Goal: Information Seeking & Learning: Learn about a topic

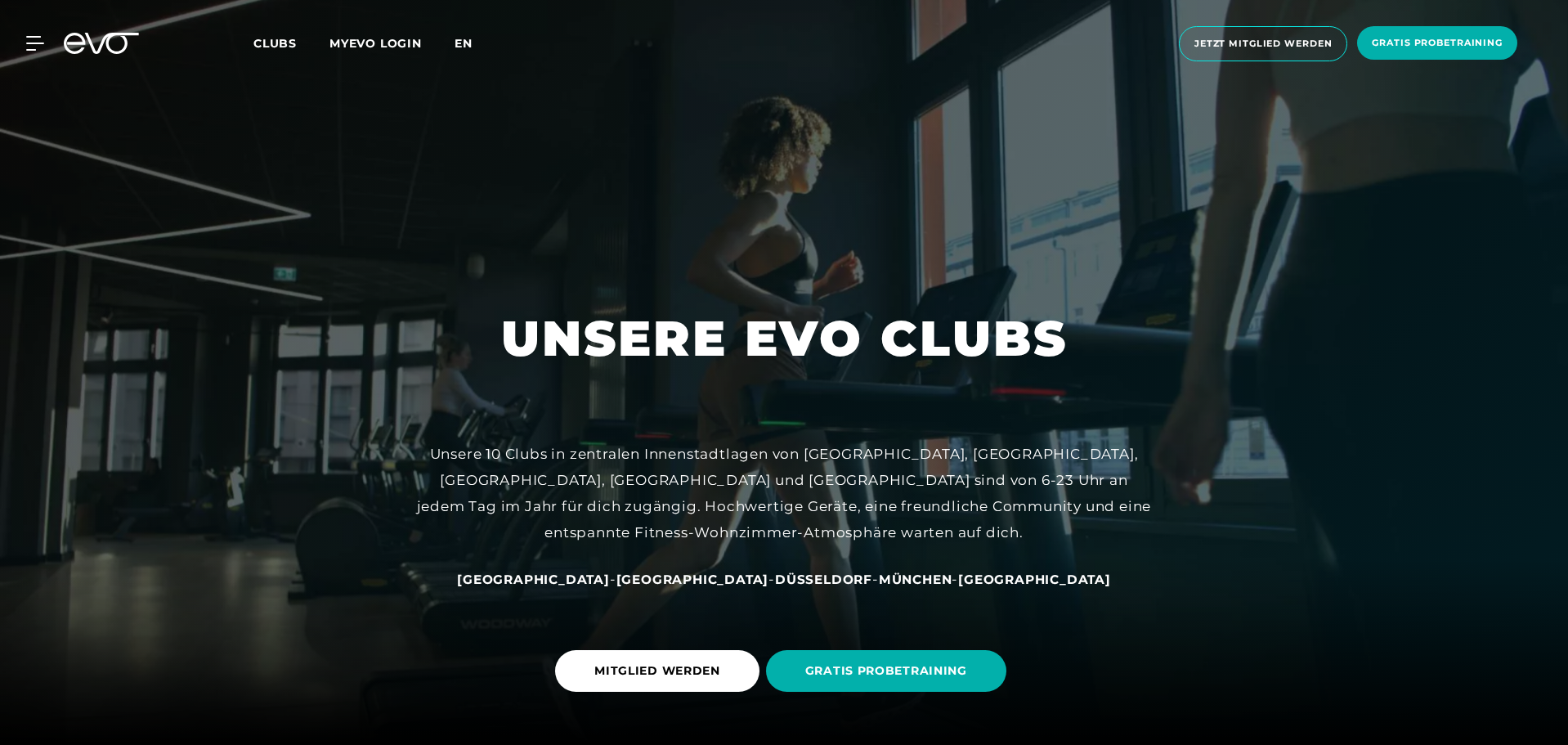
click at [469, 40] on span "en" at bounding box center [463, 43] width 18 height 15
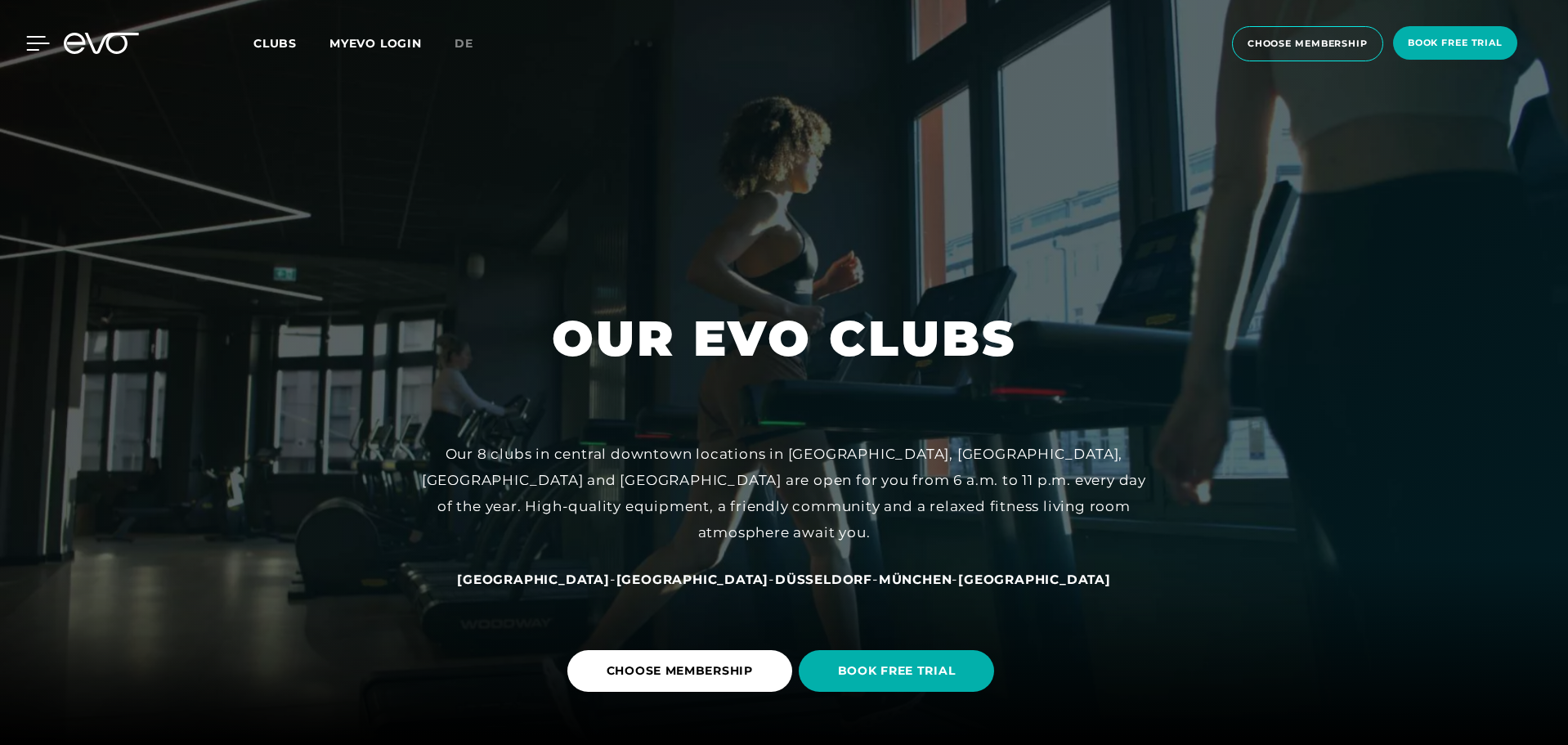
click at [34, 42] on icon at bounding box center [38, 43] width 23 height 15
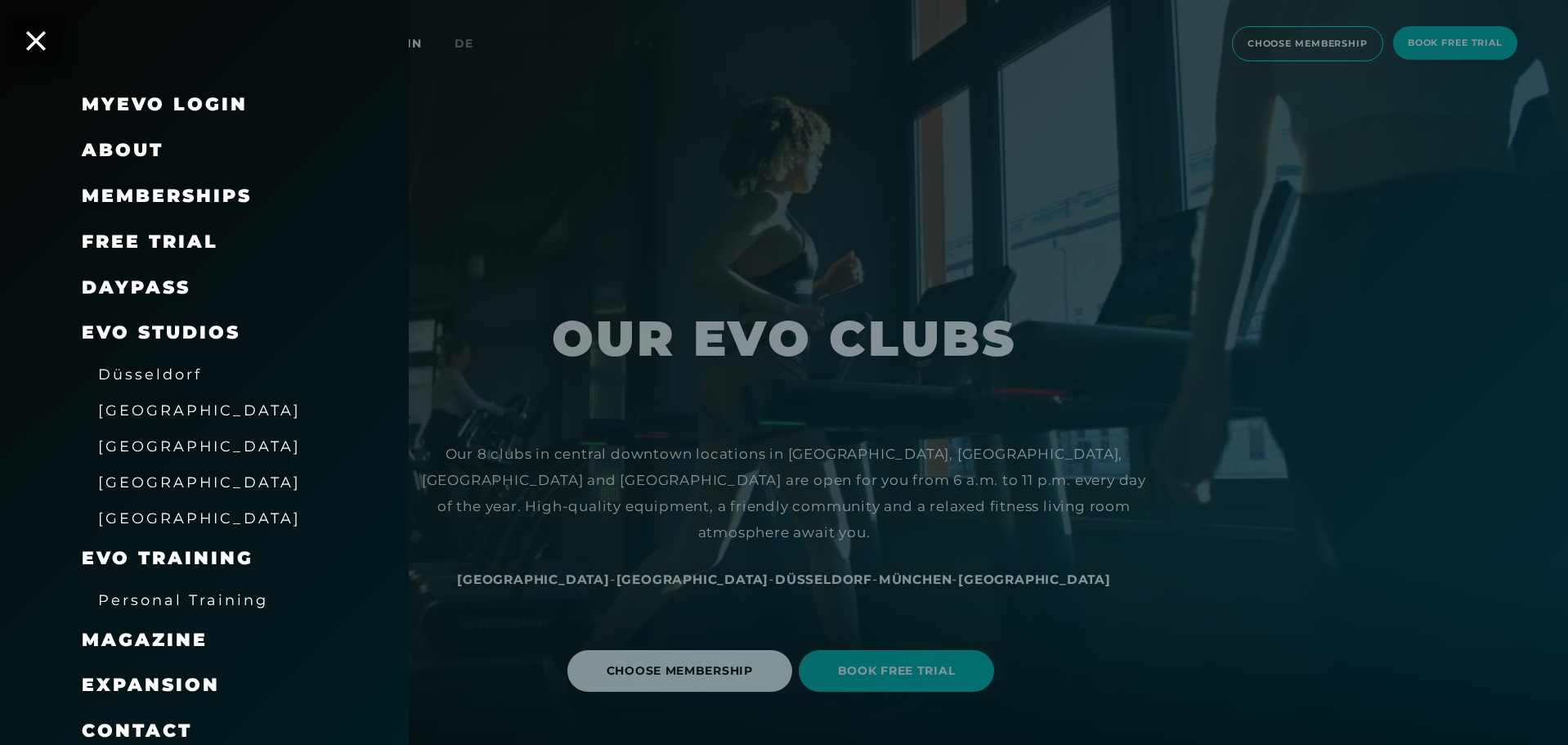
click at [139, 144] on span "About" at bounding box center [122, 149] width 81 height 22
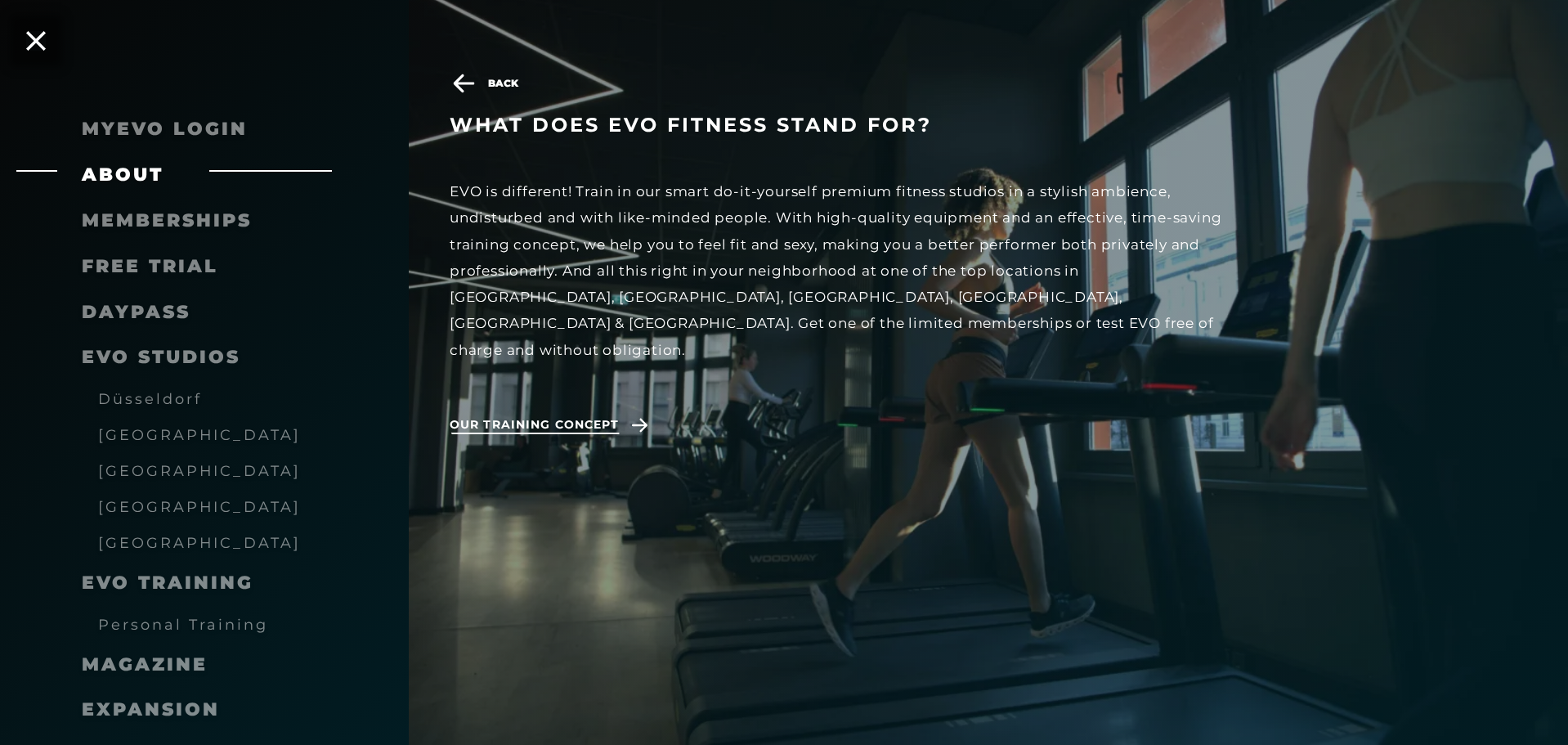
click at [520, 416] on span "Our training concept" at bounding box center [534, 424] width 170 height 17
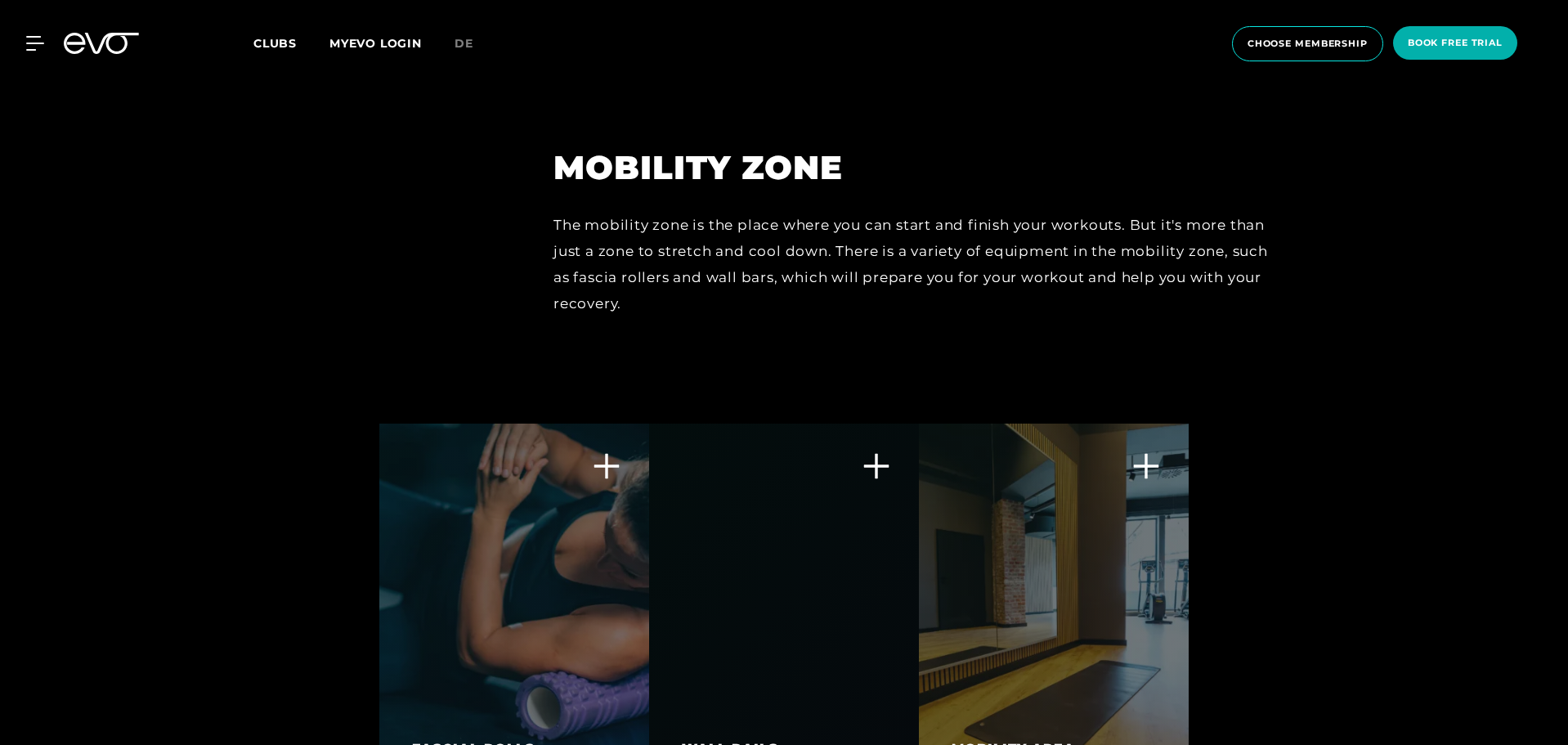
scroll to position [6402, 0]
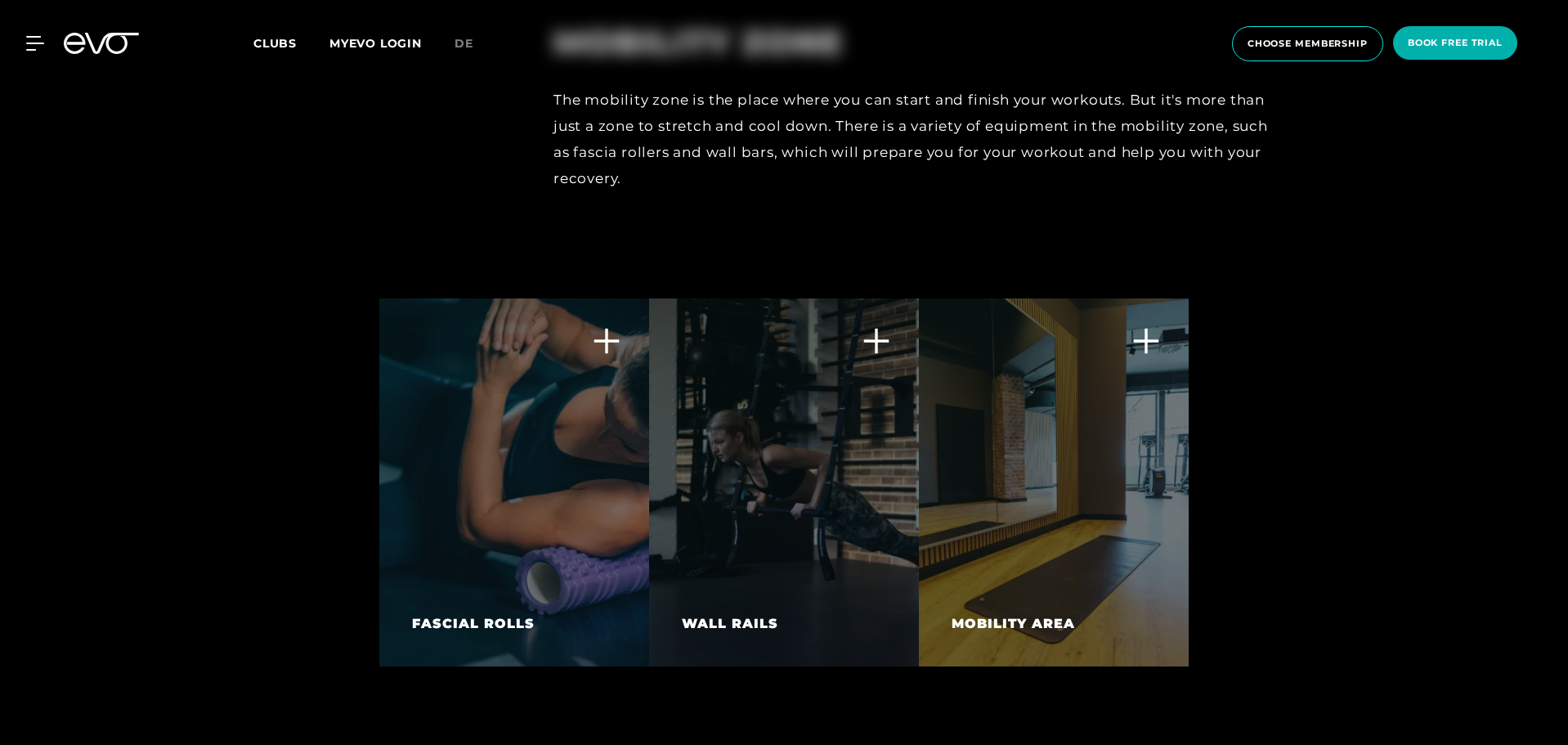
drag, startPoint x: 1517, startPoint y: 633, endPoint x: 1514, endPoint y: 647, distance: 14.3
click at [1514, 647] on div "Combined with other mobility techniques, fascia training can help reduce muscle…" at bounding box center [784, 482] width 1568 height 368
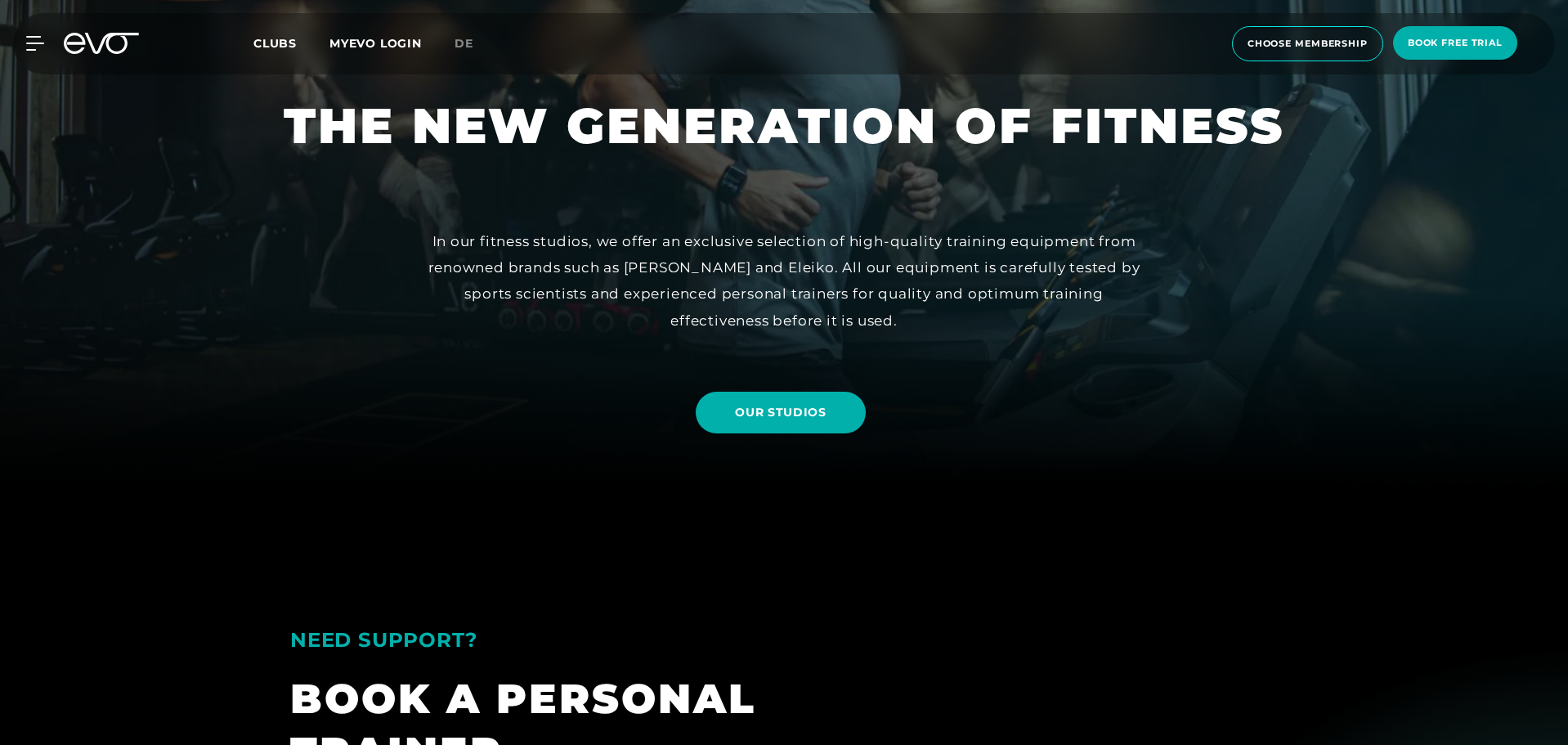
scroll to position [285, 0]
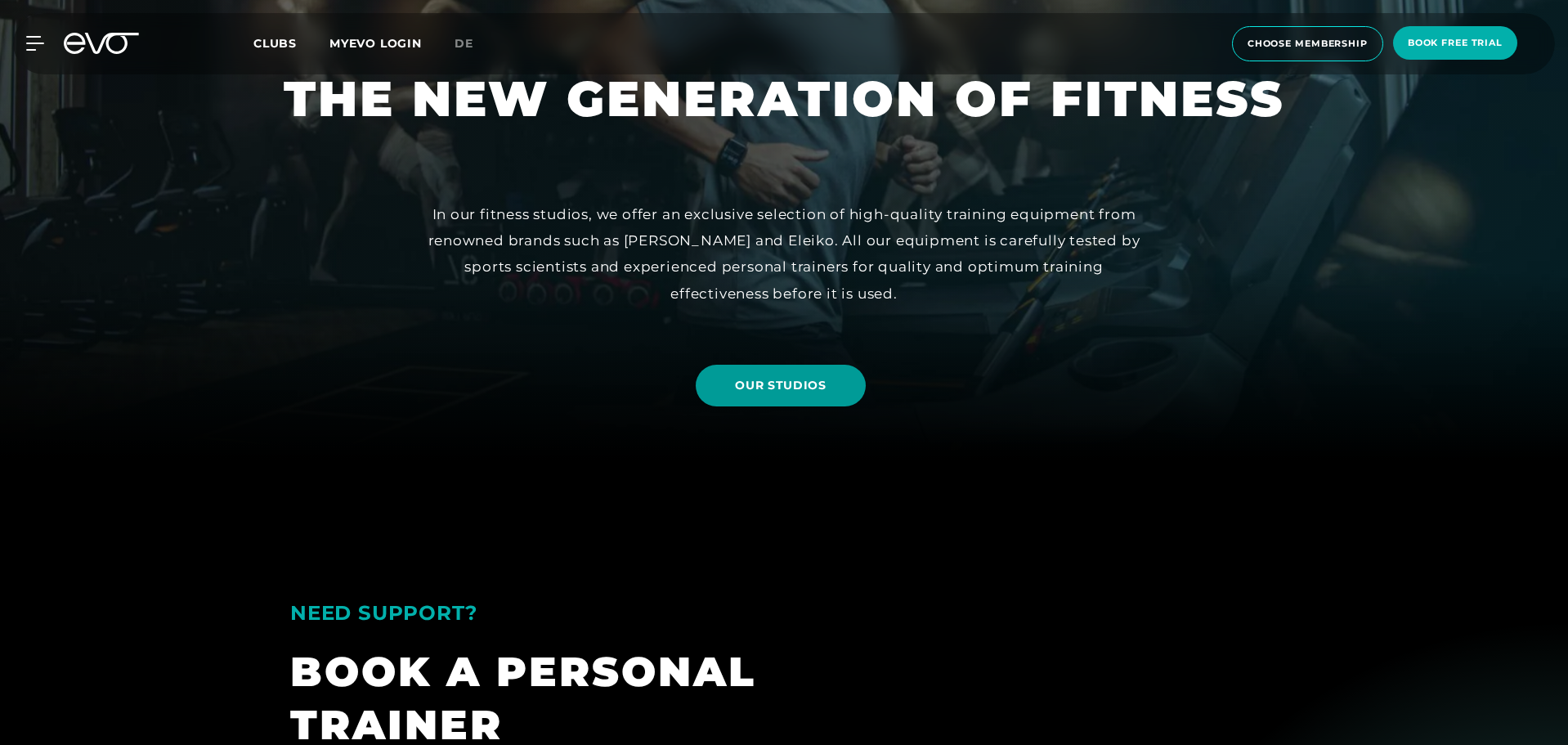
click at [766, 377] on span "OUR STUDIOS" at bounding box center [780, 386] width 91 height 17
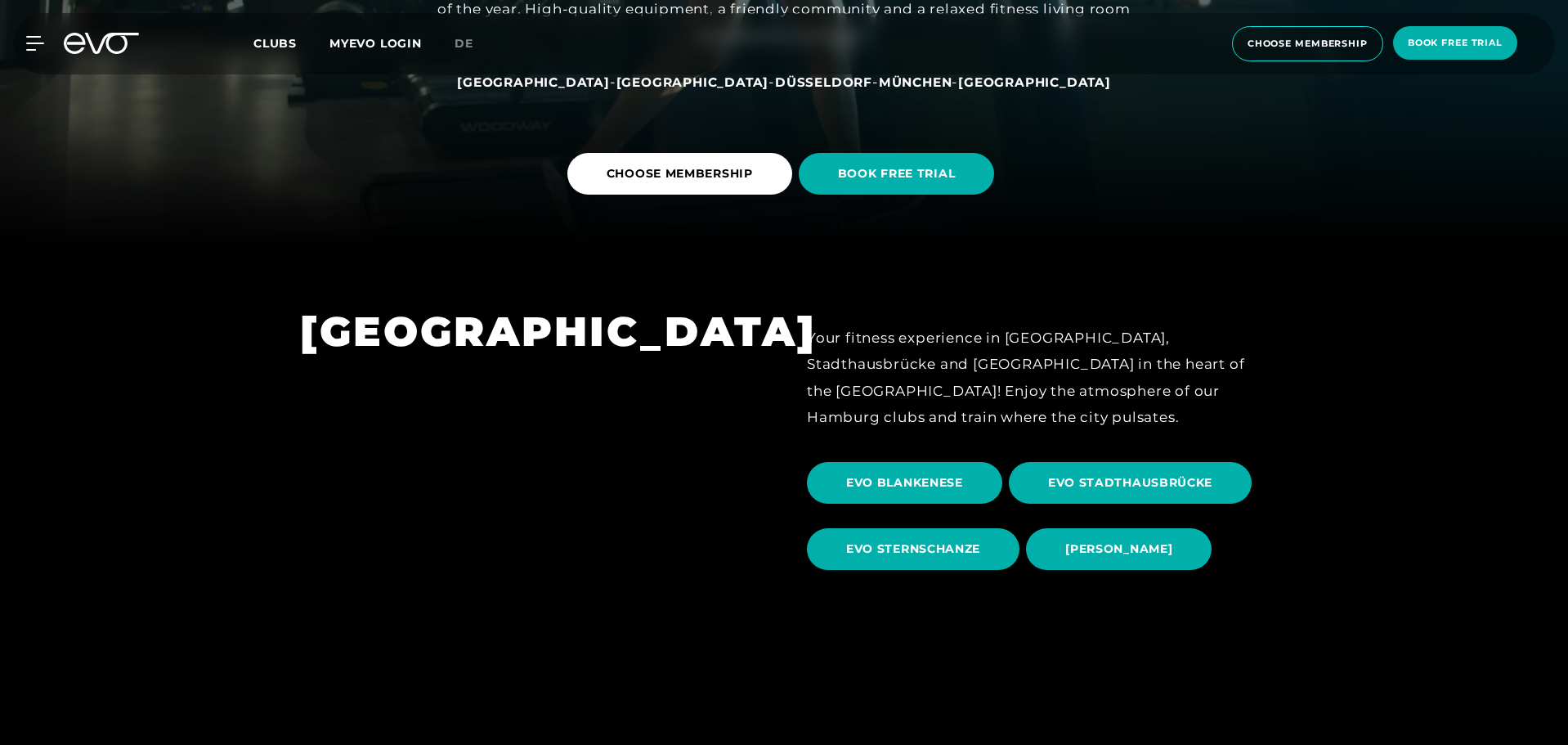
scroll to position [533, 0]
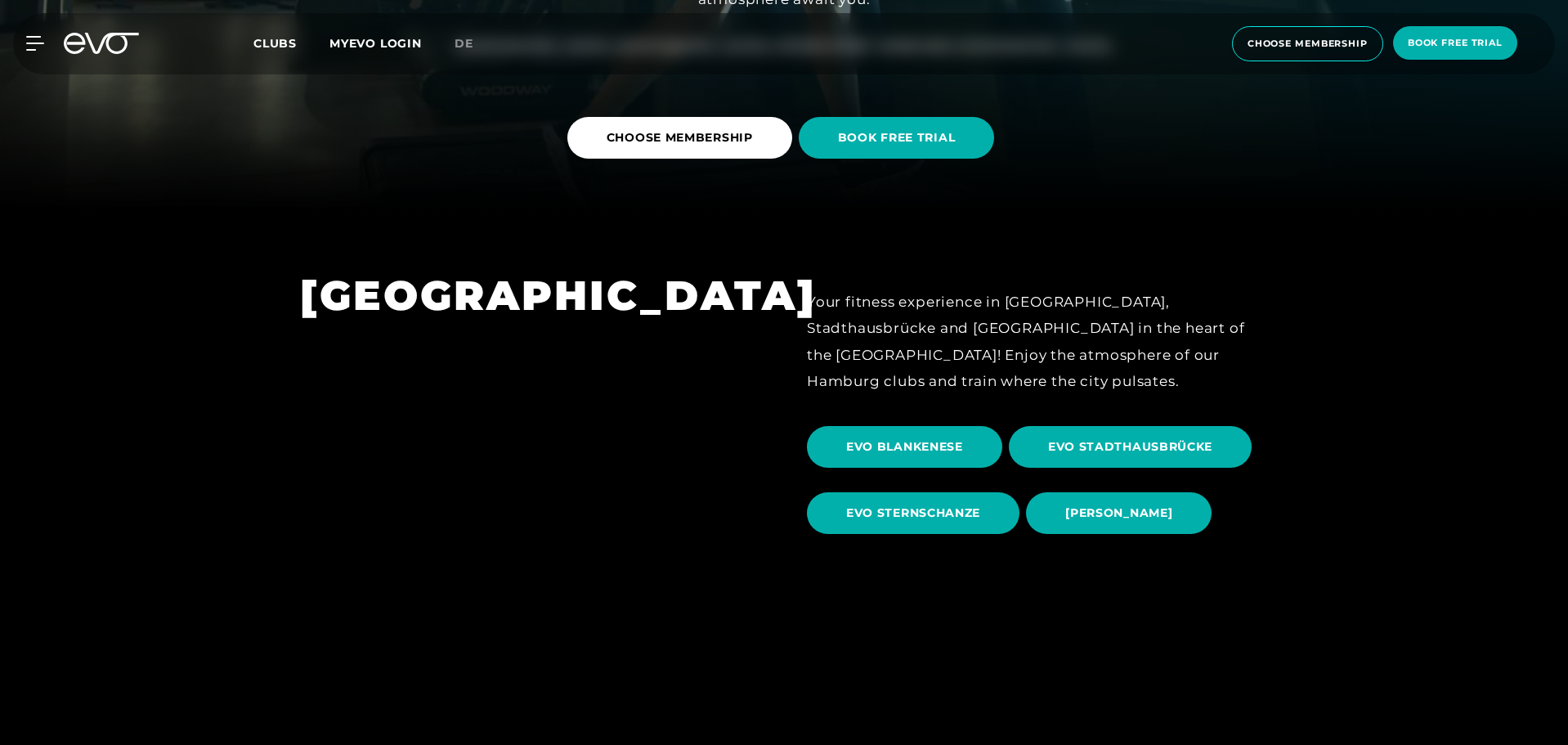
drag, startPoint x: 1562, startPoint y: 90, endPoint x: 1565, endPoint y: 158, distance: 68.1
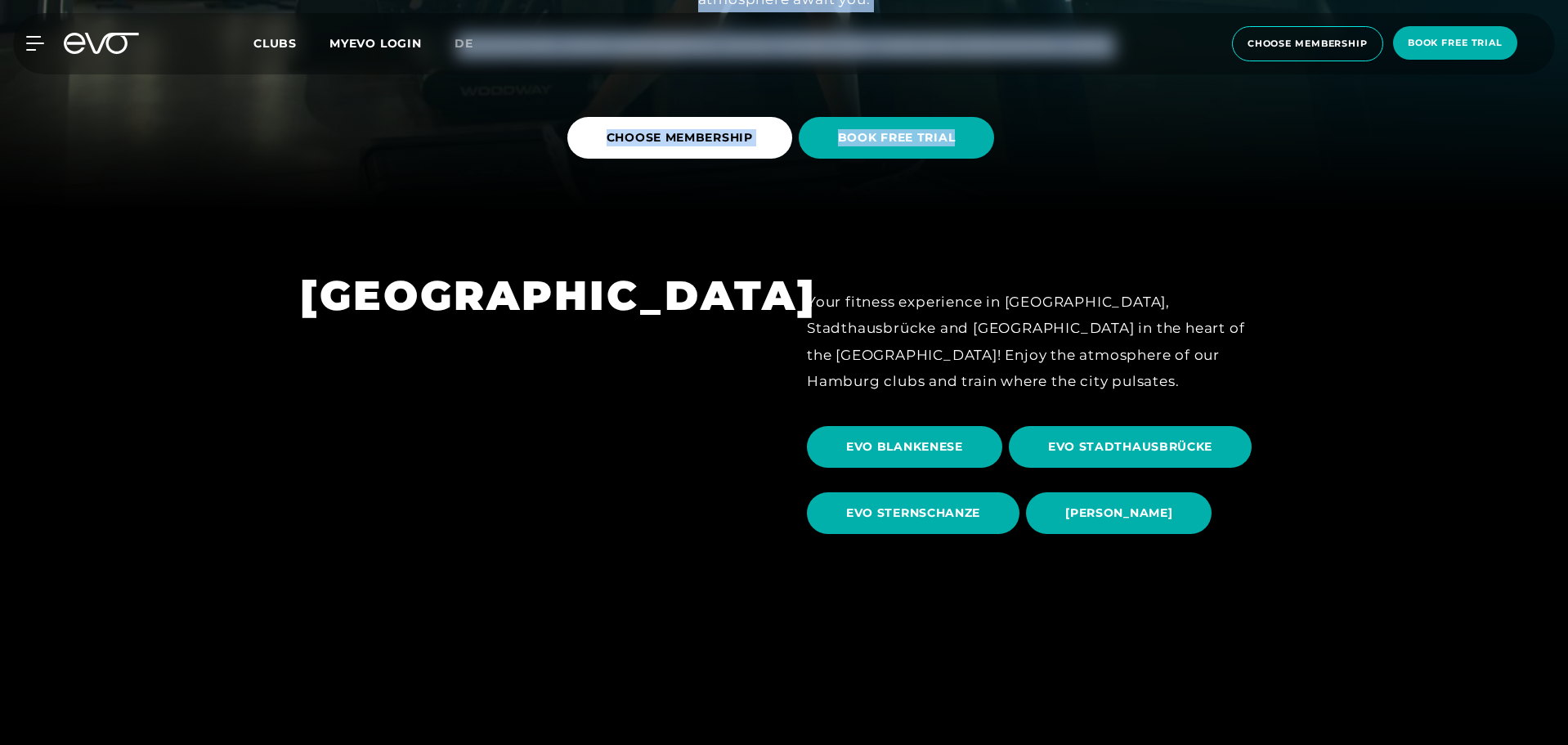
drag, startPoint x: 1567, startPoint y: 97, endPoint x: 1569, endPoint y: 185, distance: 88.0
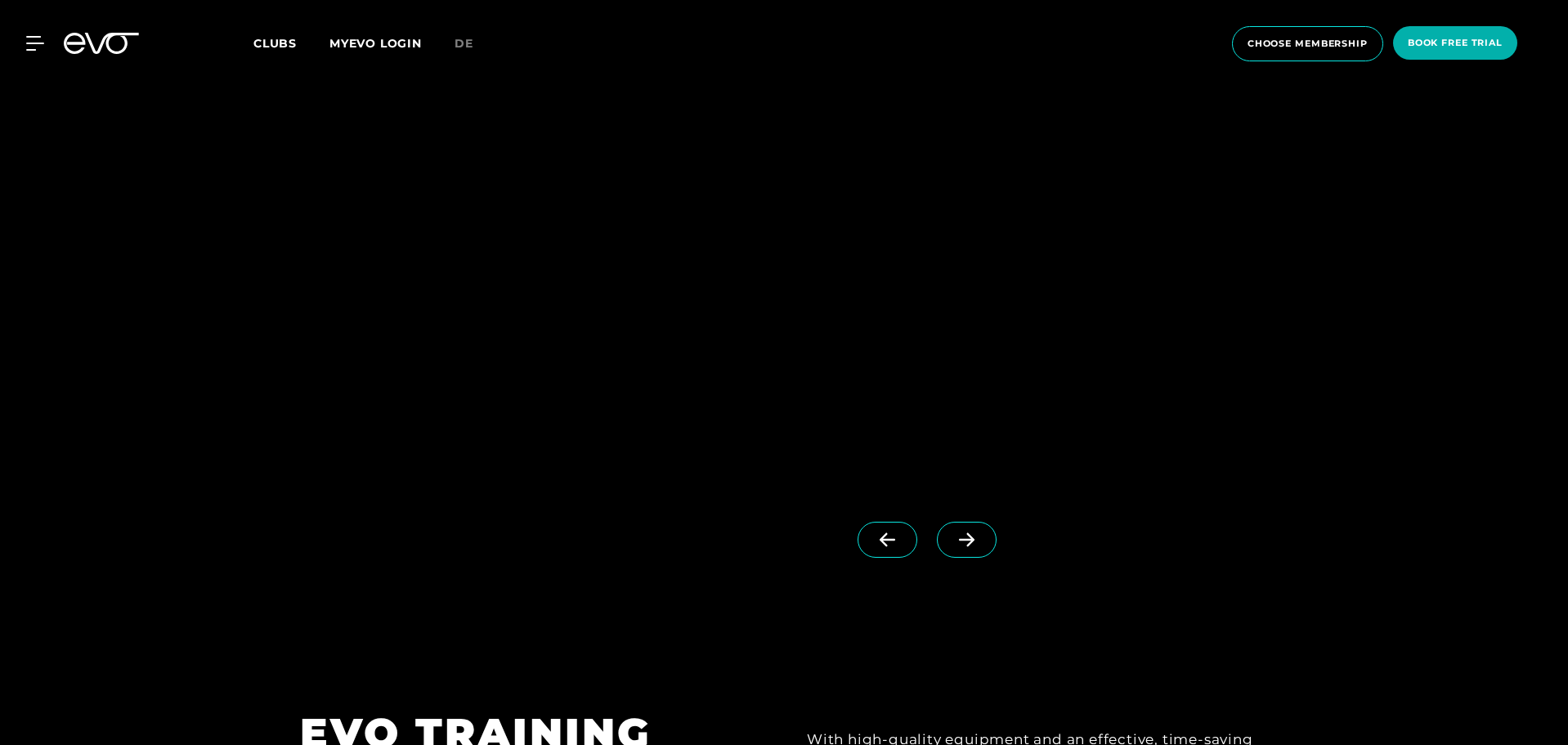
scroll to position [5589, 0]
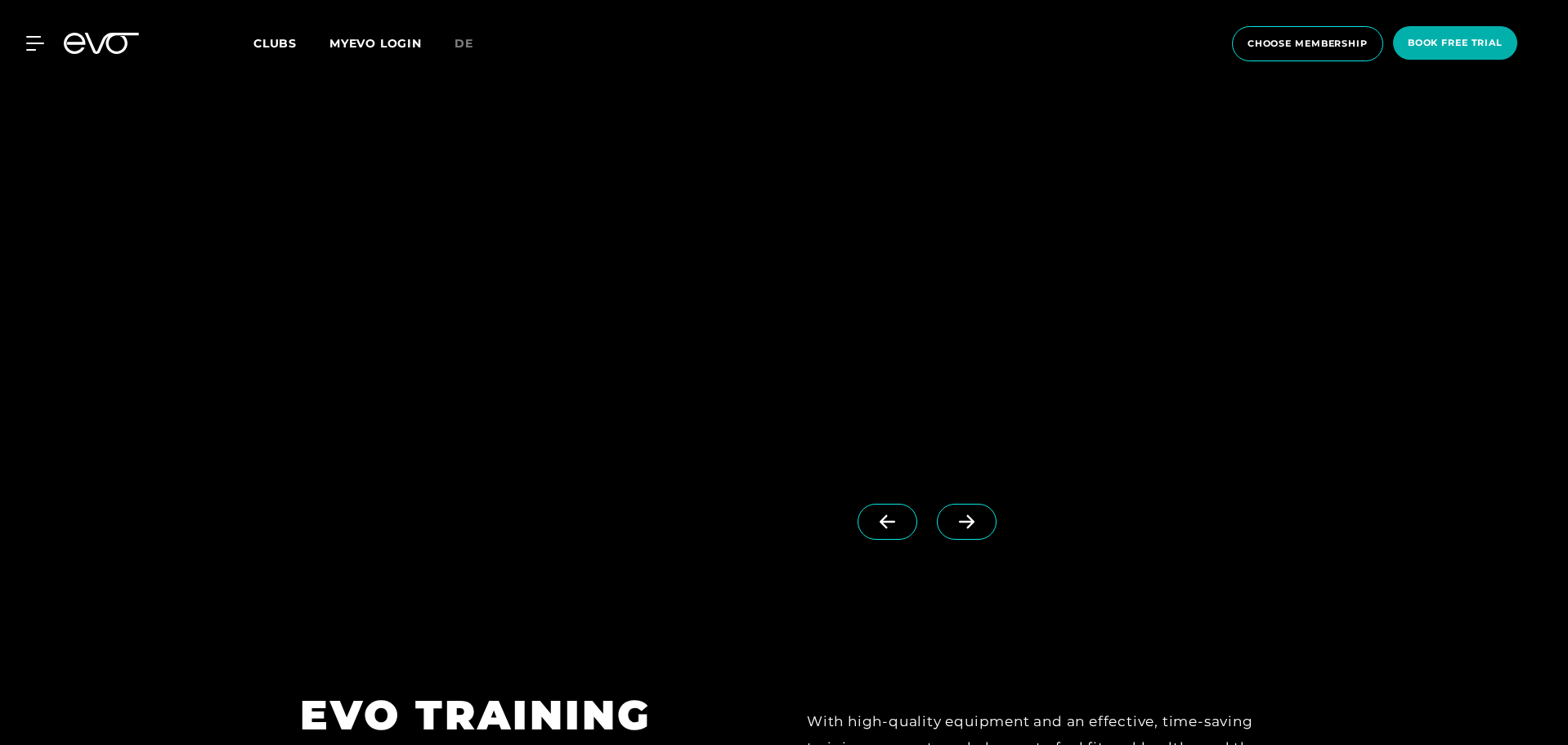
click at [954, 514] on icon at bounding box center [967, 521] width 29 height 15
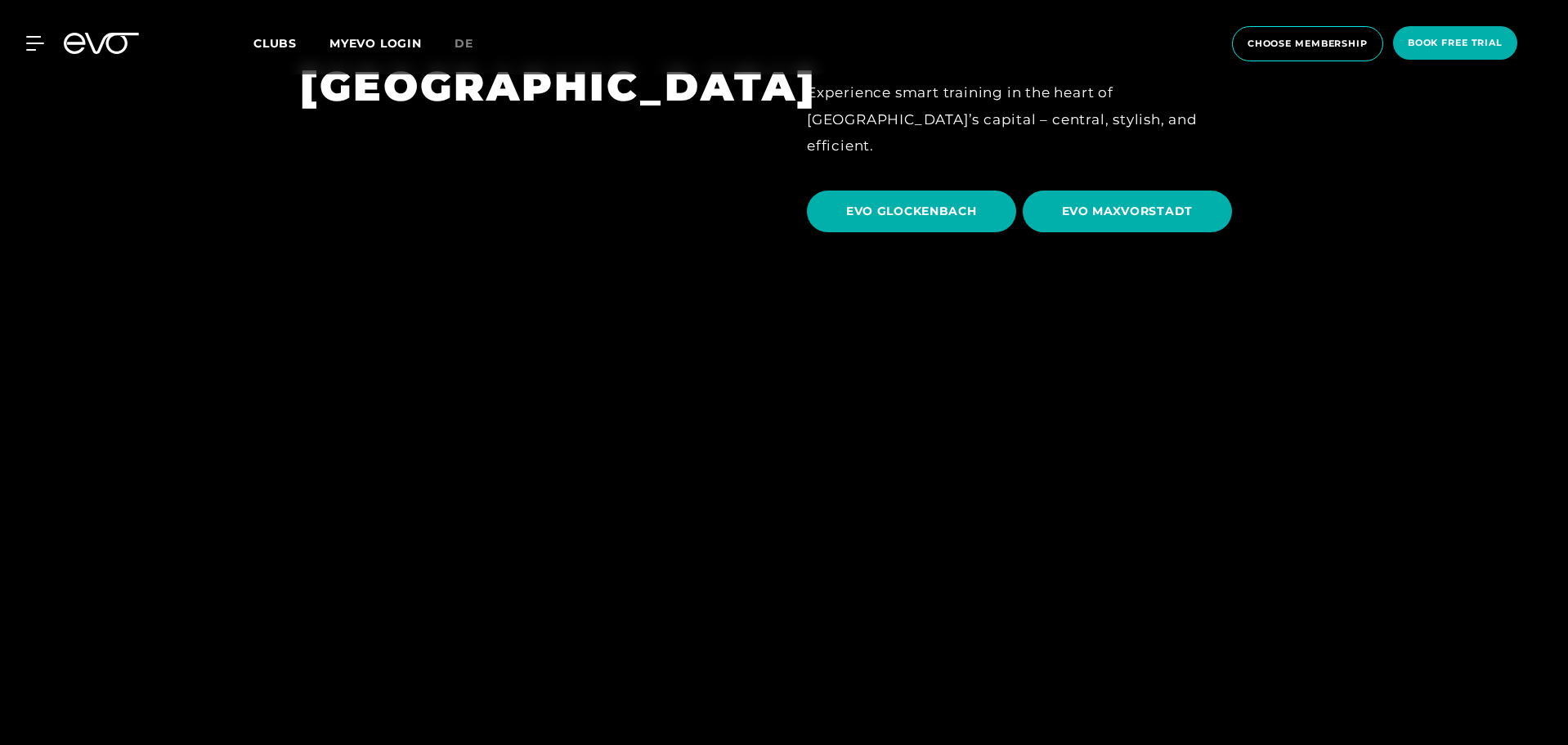
scroll to position [4330, 0]
